Goal: Task Accomplishment & Management: Use online tool/utility

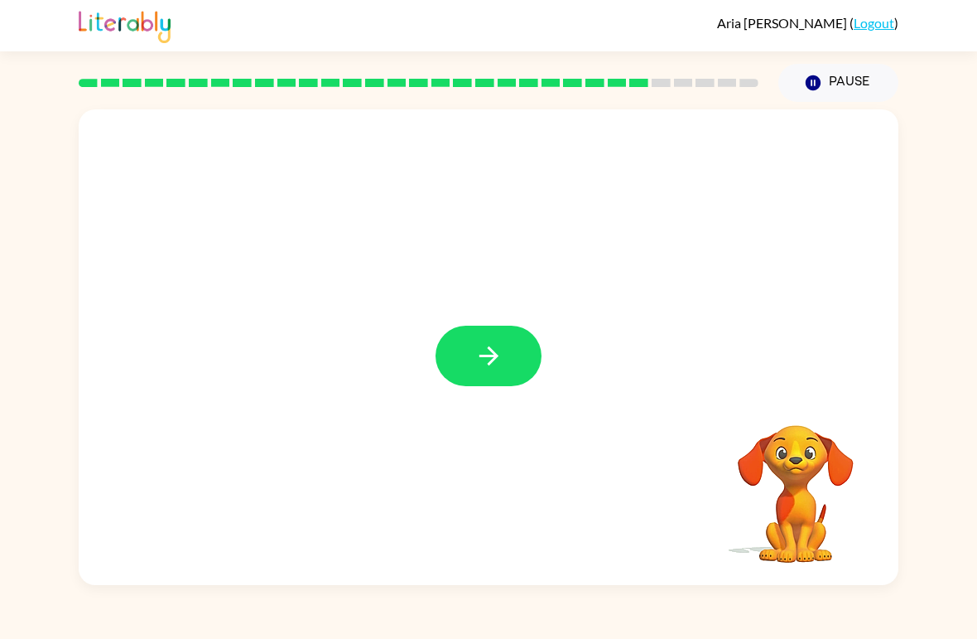
click at [0, 157] on div "Your browser must support playing .mp4 files to use Literably. Please try using…" at bounding box center [488, 343] width 977 height 483
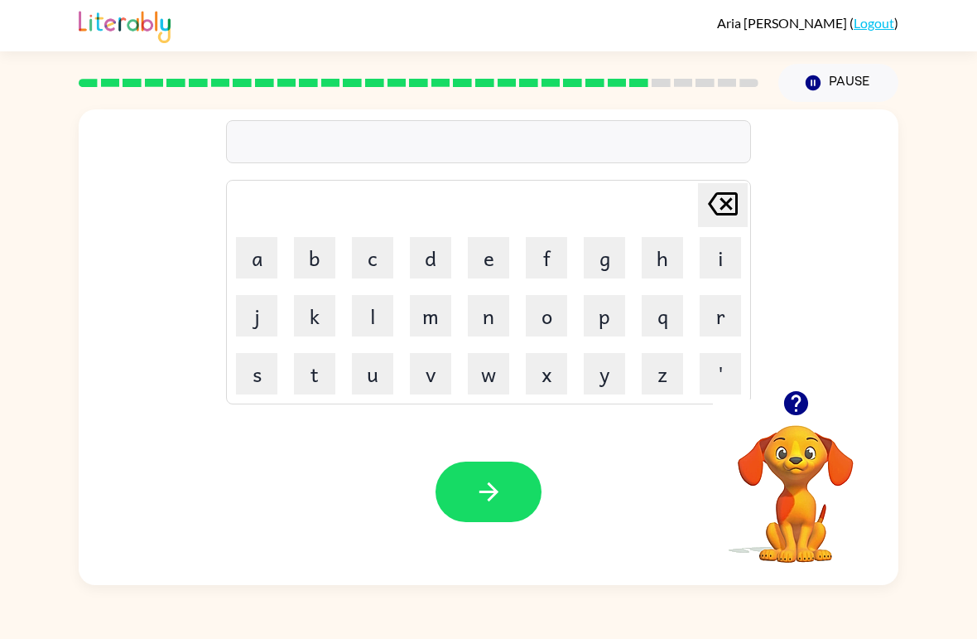
click at [584, 568] on div "Your browser must support playing .mp4 files to use Literably. Please try using…" at bounding box center [489, 491] width 820 height 186
click at [776, 405] on button "button" at bounding box center [796, 403] width 42 height 42
click at [975, 252] on div "[PERSON_NAME] last character input a b c d e f g h i j k l m n o p q r s t u v …" at bounding box center [488, 343] width 977 height 483
click at [909, 328] on div "[PERSON_NAME] last character input a b c d e f g h i j k l m n o p q r s t u v …" at bounding box center [488, 343] width 977 height 483
click at [948, 283] on div "[PERSON_NAME] last character input a b c d e f g h i j k l m n o p q r s t u v …" at bounding box center [488, 343] width 977 height 483
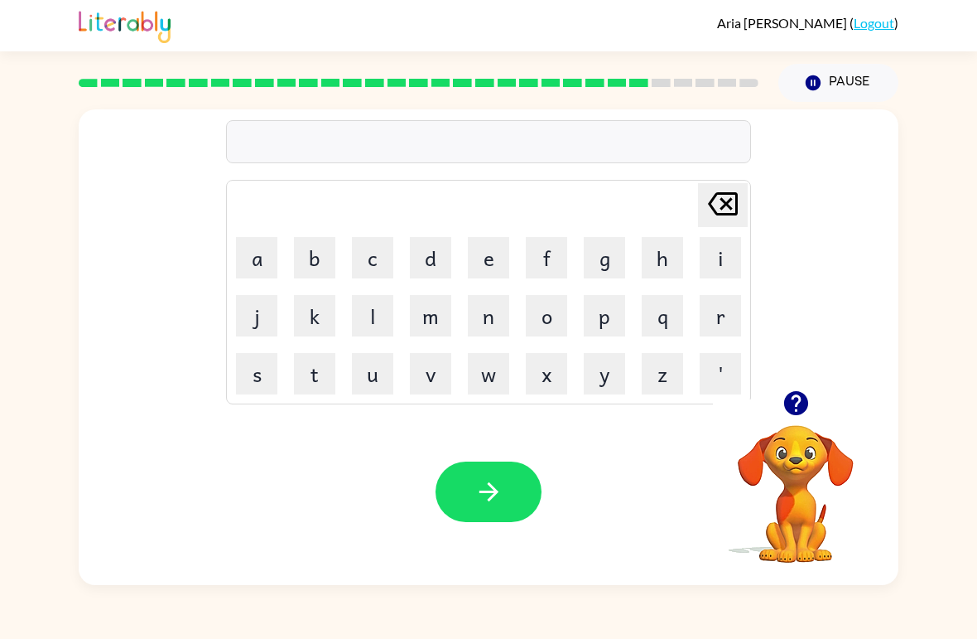
click at [807, 406] on icon "button" at bounding box center [796, 403] width 24 height 24
click at [434, 250] on button "d" at bounding box center [430, 257] width 41 height 41
click at [721, 253] on button "i" at bounding box center [720, 257] width 41 height 41
click at [264, 367] on button "s" at bounding box center [256, 373] width 41 height 41
click at [376, 372] on button "u" at bounding box center [372, 373] width 41 height 41
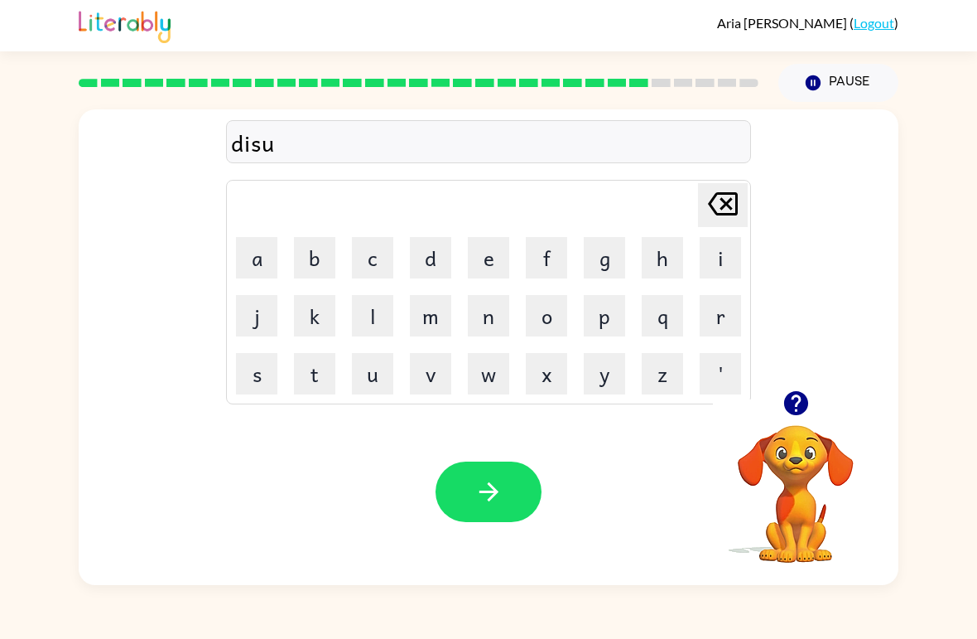
click at [727, 203] on icon at bounding box center [723, 203] width 30 height 23
click at [390, 239] on button "c" at bounding box center [372, 257] width 41 height 41
click at [505, 489] on button "button" at bounding box center [489, 491] width 106 height 60
click at [441, 311] on button "m" at bounding box center [430, 315] width 41 height 41
click at [557, 306] on button "o" at bounding box center [546, 315] width 41 height 41
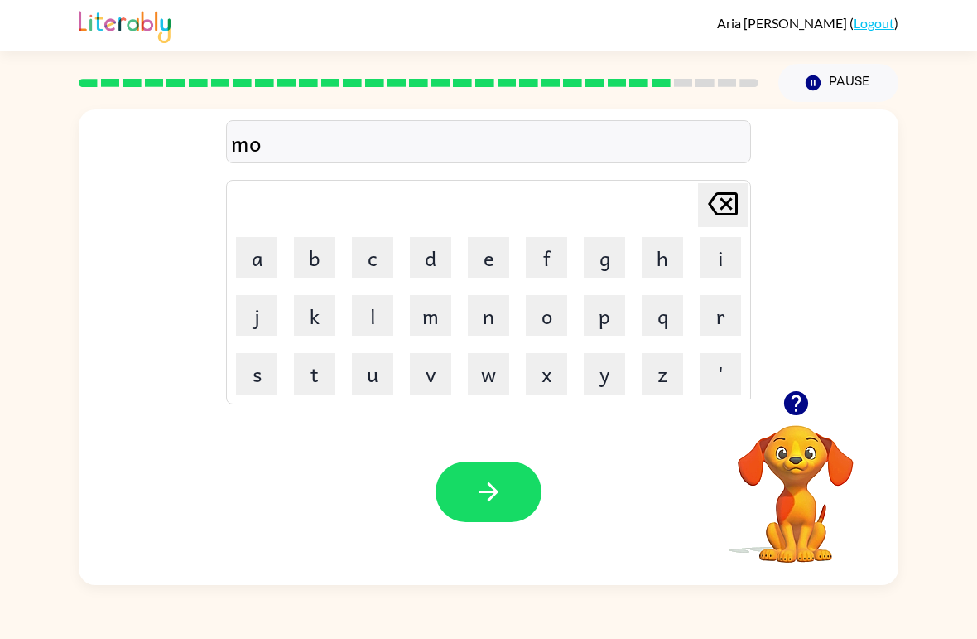
click at [940, 550] on div "mo Delete Delete last character input a b c d e f g h i j k l m n o p q r s t u…" at bounding box center [488, 343] width 977 height 483
click at [481, 314] on button "n" at bounding box center [488, 315] width 41 height 41
click at [520, 475] on button "button" at bounding box center [489, 491] width 106 height 60
click at [492, 227] on td "[PERSON_NAME] last character input" at bounding box center [489, 205] width 520 height 46
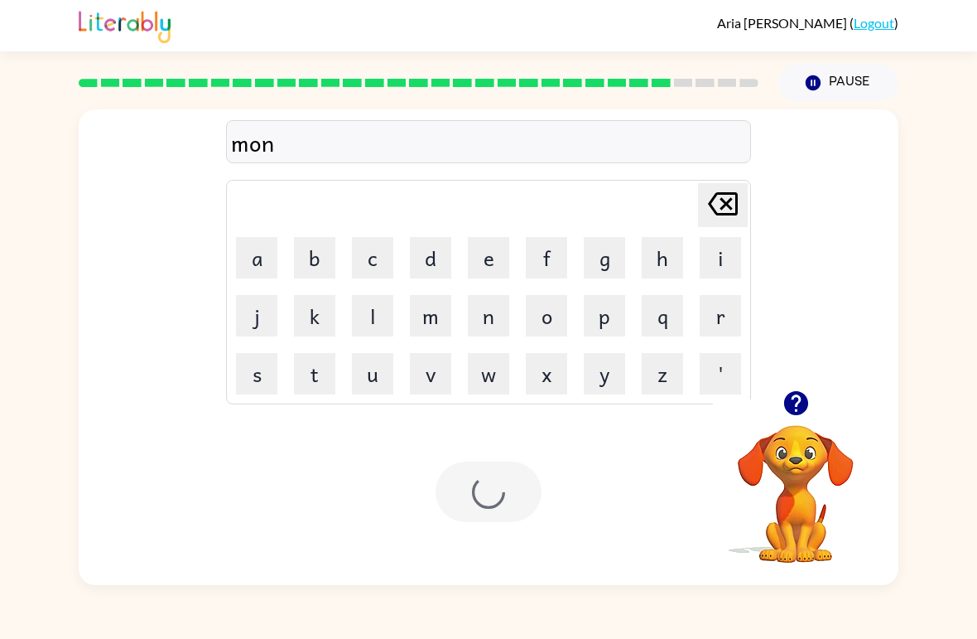
click at [483, 258] on button "e" at bounding box center [488, 257] width 41 height 41
click at [737, 191] on icon "[PERSON_NAME] last character input" at bounding box center [723, 204] width 40 height 40
click at [495, 257] on button "e" at bounding box center [488, 257] width 41 height 41
click at [378, 311] on button "l" at bounding box center [372, 315] width 41 height 41
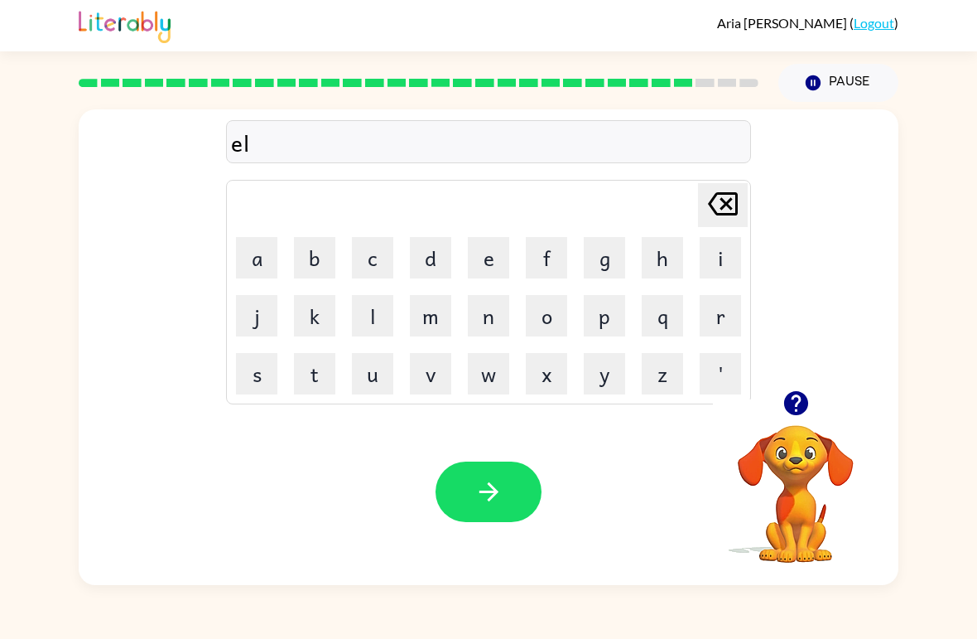
click at [353, 324] on button "l" at bounding box center [372, 315] width 41 height 41
click at [615, 375] on button "y" at bounding box center [604, 373] width 41 height 41
click at [499, 494] on icon "button" at bounding box center [489, 491] width 29 height 29
click at [441, 260] on button "d" at bounding box center [430, 257] width 41 height 41
click at [478, 258] on button "e" at bounding box center [488, 257] width 41 height 41
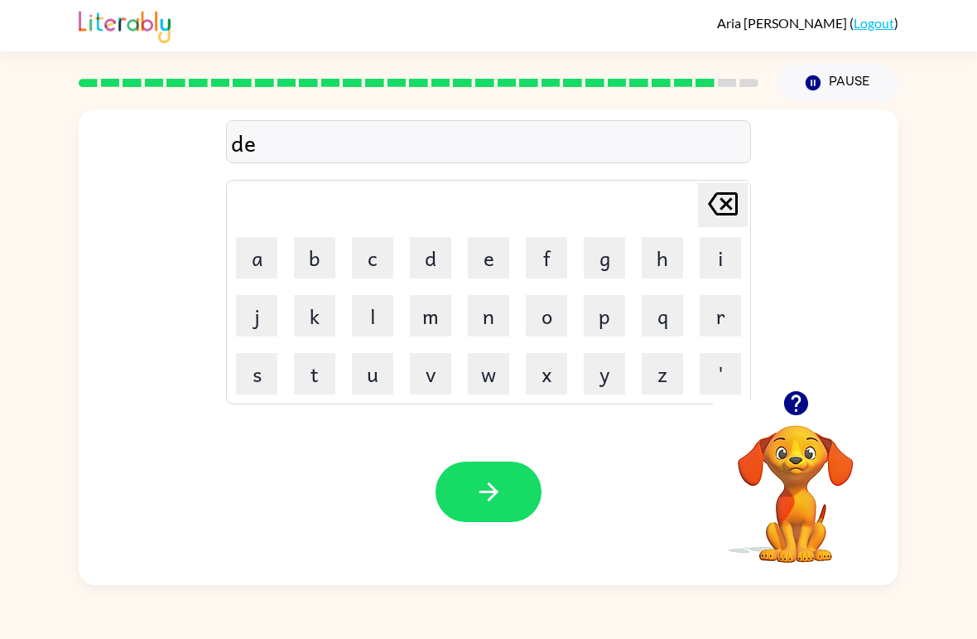
click at [494, 321] on button "n" at bounding box center [488, 315] width 41 height 41
click at [331, 366] on button "t" at bounding box center [314, 373] width 41 height 41
click at [468, 490] on button "button" at bounding box center [489, 491] width 106 height 60
click at [249, 276] on button "a" at bounding box center [256, 257] width 41 height 41
click at [553, 252] on button "f" at bounding box center [546, 257] width 41 height 41
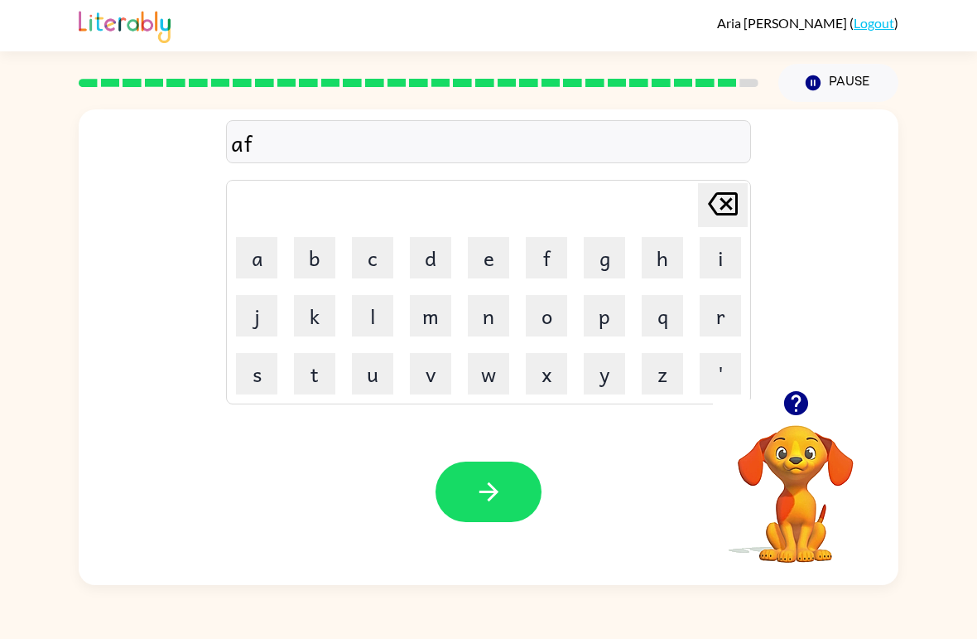
click at [325, 369] on button "t" at bounding box center [314, 373] width 41 height 41
click at [726, 316] on button "r" at bounding box center [720, 315] width 41 height 41
click at [495, 255] on button "e" at bounding box center [488, 257] width 41 height 41
click at [494, 484] on icon "button" at bounding box center [489, 491] width 29 height 29
